Goal: Task Accomplishment & Management: Use online tool/utility

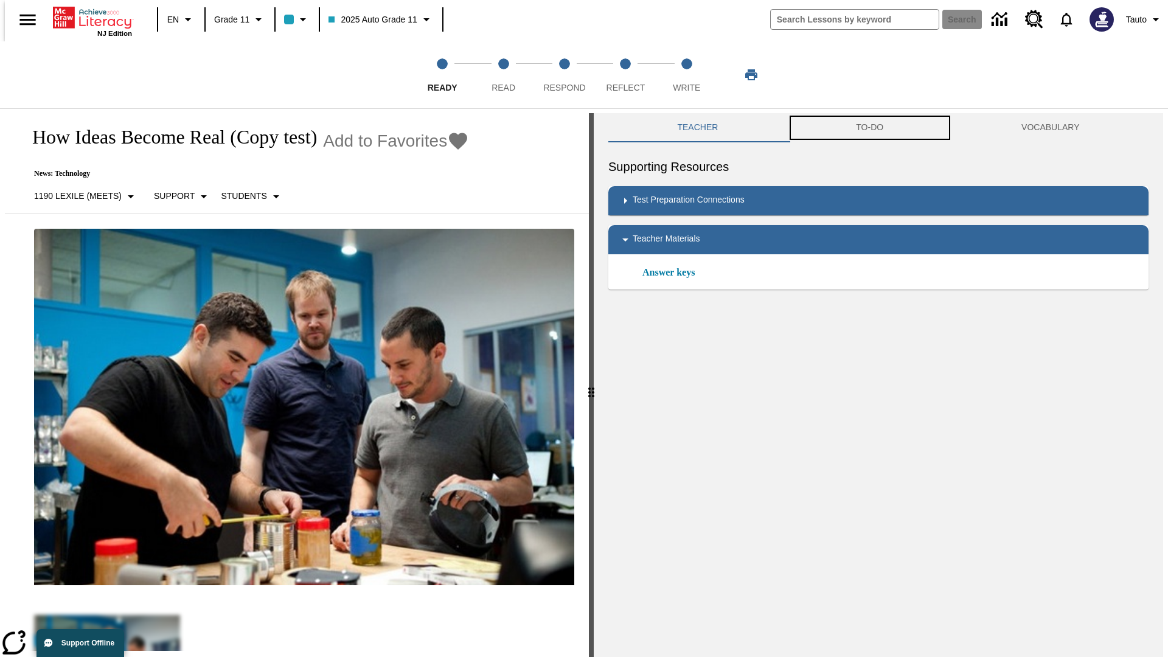
click at [870, 128] on button "TO-DO" at bounding box center [869, 127] width 165 height 29
